Goal: Task Accomplishment & Management: Use online tool/utility

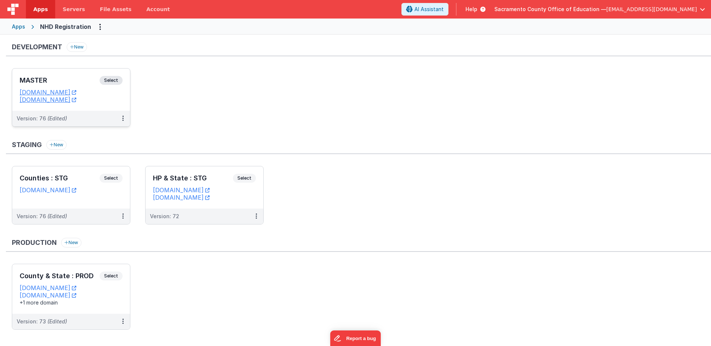
click at [119, 79] on span "Select" at bounding box center [111, 80] width 23 height 9
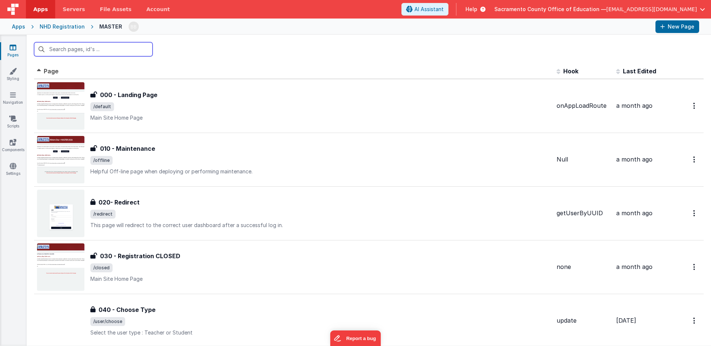
click at [82, 50] on input "text" at bounding box center [93, 49] width 119 height 14
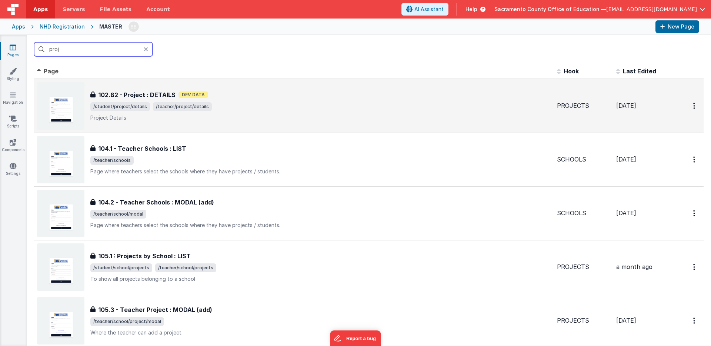
type input "proj"
click at [124, 101] on div "102.82 - Project : DETAILS 102.82 - Project : DETAILS Dev Data /student/project…" at bounding box center [320, 105] width 461 height 31
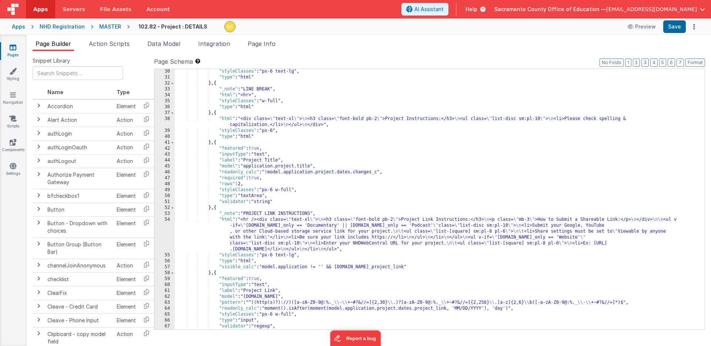
scroll to position [324, 0]
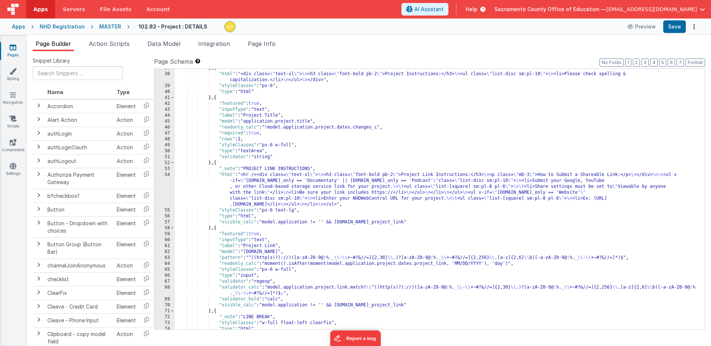
click at [225, 175] on div "} , { "html" : "<div class= \" text-xl \" > \n <h3 class= \" font-bold pb-2 \" …" at bounding box center [440, 201] width 530 height 272
click at [162, 179] on div "54" at bounding box center [165, 190] width 20 height 36
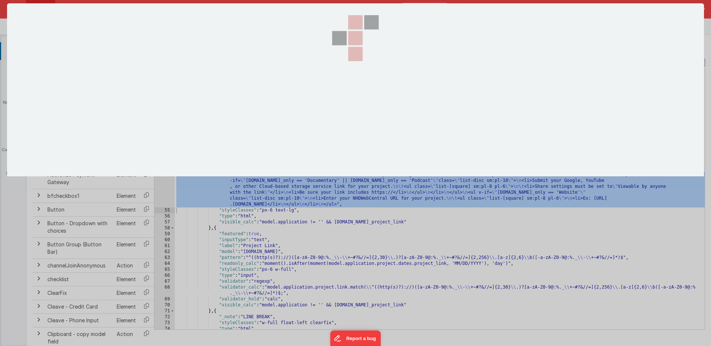
click at [162, 179] on div at bounding box center [355, 173] width 711 height 346
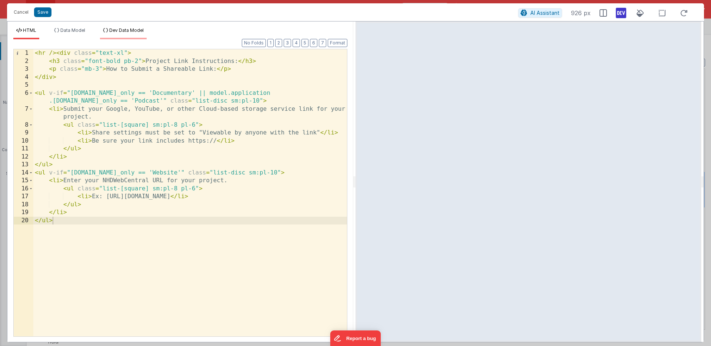
click at [122, 30] on span "Dev Data Model" at bounding box center [126, 30] width 34 height 6
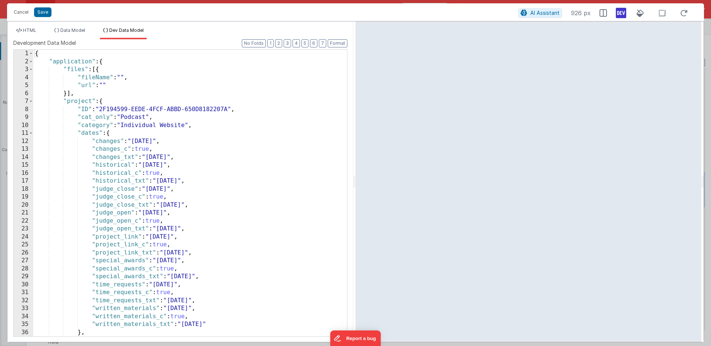
click at [136, 117] on div "{ "application" : { "files" : [{ "fileName" : "" , "url" : "" }] , "project" : …" at bounding box center [190, 201] width 314 height 303
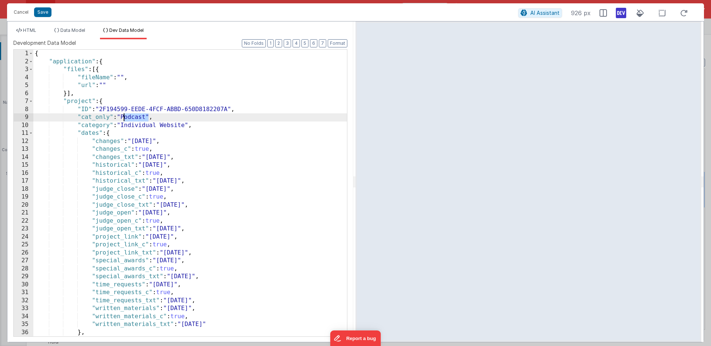
scroll to position [0, 0]
click at [136, 117] on div "{ "application" : { "files" : [{ "fileName" : "" , "url" : "" }] , "project" : …" at bounding box center [190, 201] width 314 height 303
click at [137, 117] on div "{ "application" : { "files" : [{ "fileName" : "" , "url" : "" }] , "project" : …" at bounding box center [190, 201] width 314 height 303
click at [143, 118] on div "{ "application" : { "files" : [{ "fileName" : "" , "url" : "" }] , "project" : …" at bounding box center [190, 201] width 314 height 303
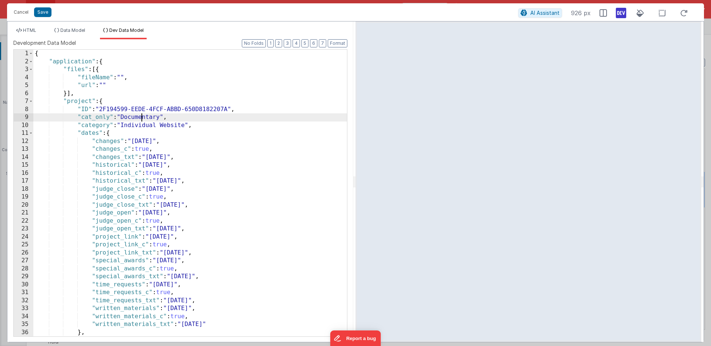
click at [143, 118] on div "{ "application" : { "files" : [{ "fileName" : "" , "url" : "" }] , "project" : …" at bounding box center [190, 201] width 314 height 303
